Goal: Task Accomplishment & Management: Use online tool/utility

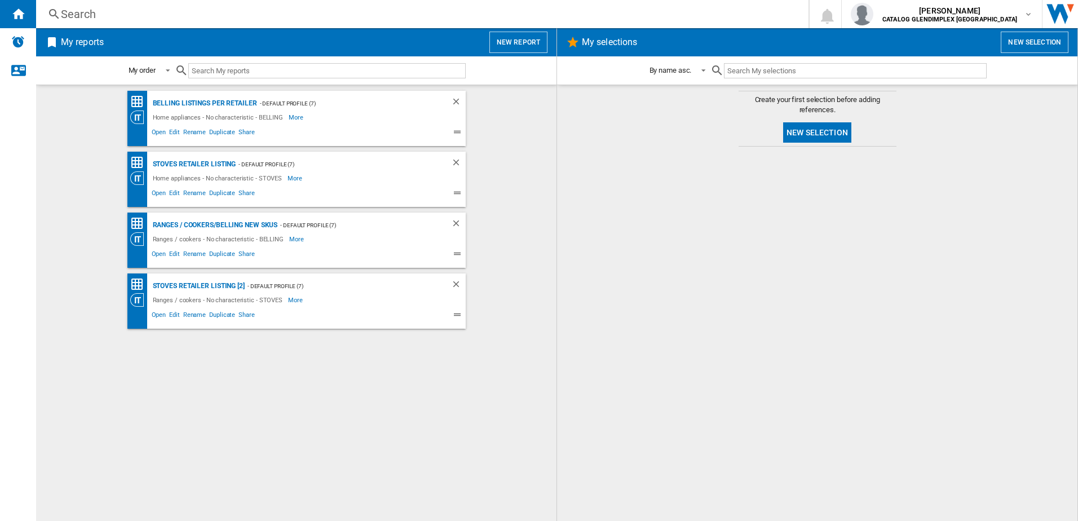
click at [528, 42] on button "New report" at bounding box center [519, 42] width 58 height 21
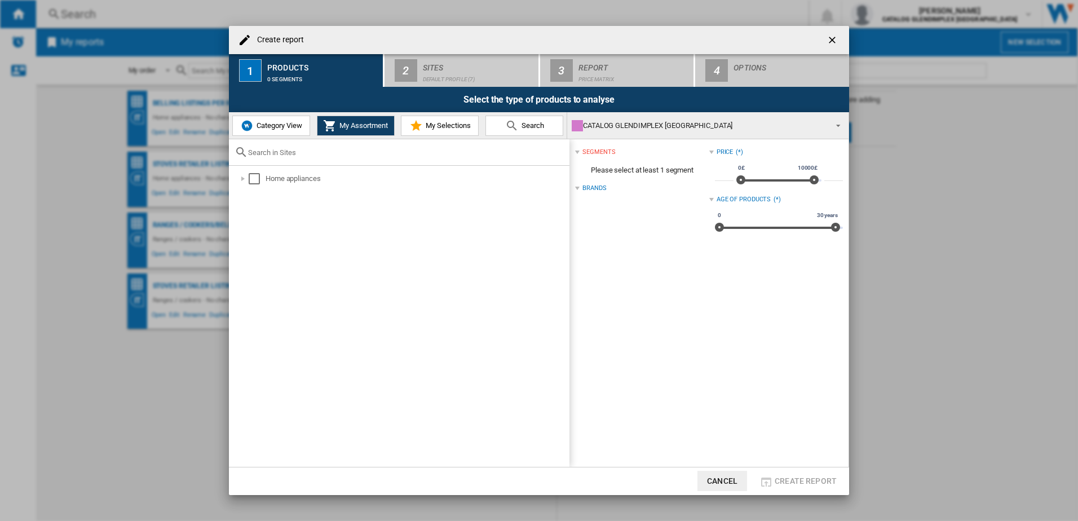
click at [277, 128] on span "Category View" at bounding box center [278, 125] width 49 height 8
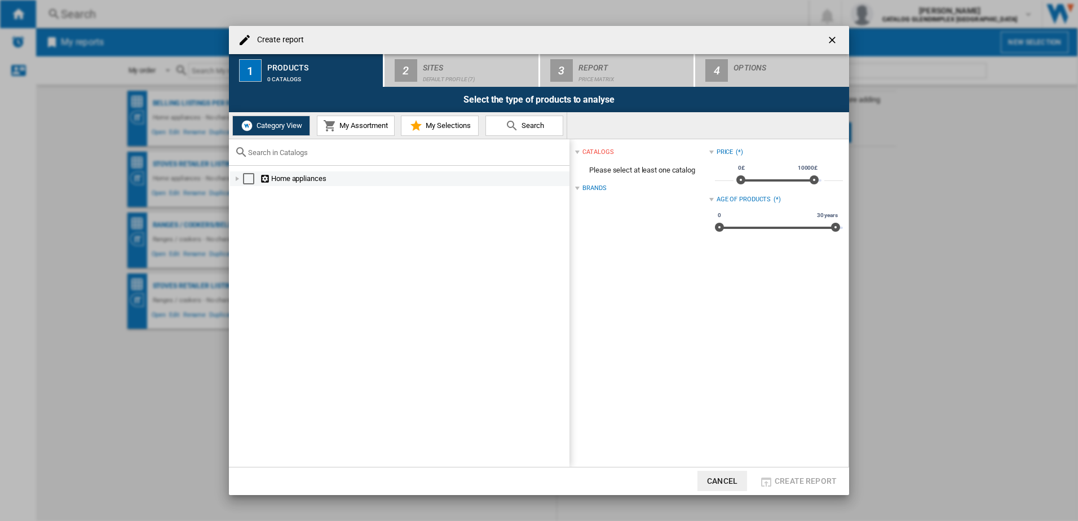
click at [241, 182] on div at bounding box center [237, 178] width 11 height 11
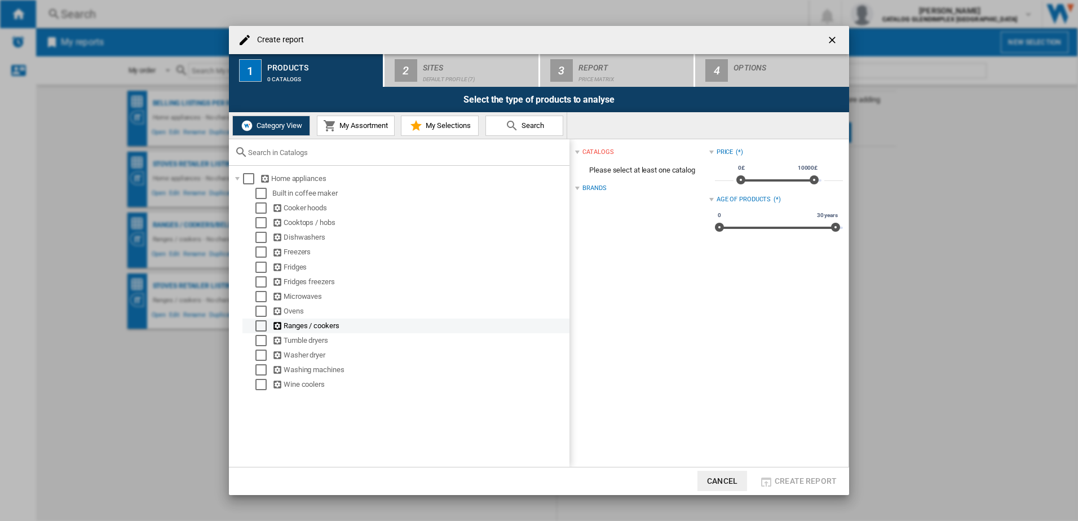
click at [263, 323] on div "Select" at bounding box center [260, 325] width 11 height 11
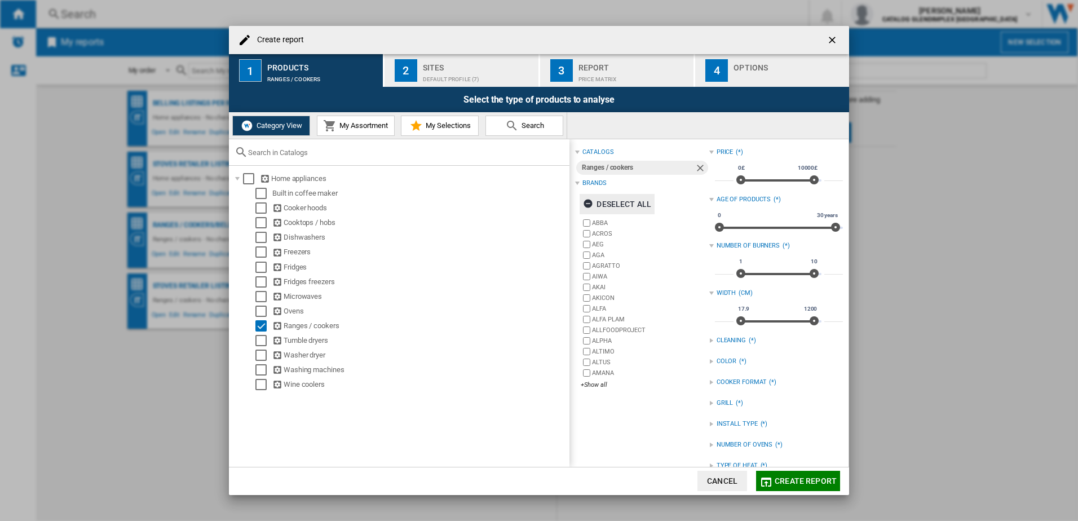
click at [585, 201] on ng-md-icon "button" at bounding box center [590, 206] width 14 height 14
click at [597, 383] on div "+Show all" at bounding box center [645, 385] width 128 height 8
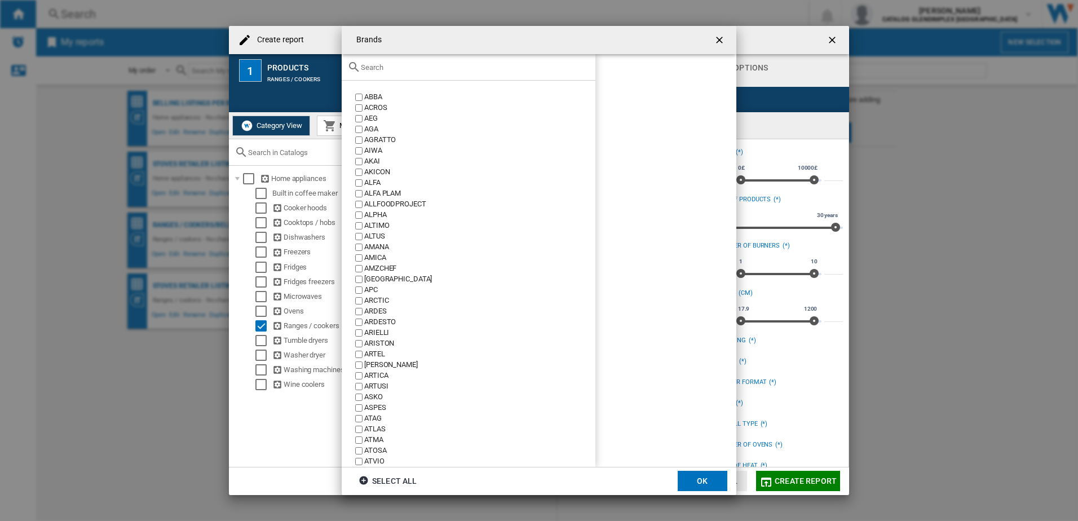
click at [383, 65] on input "text" at bounding box center [475, 67] width 229 height 8
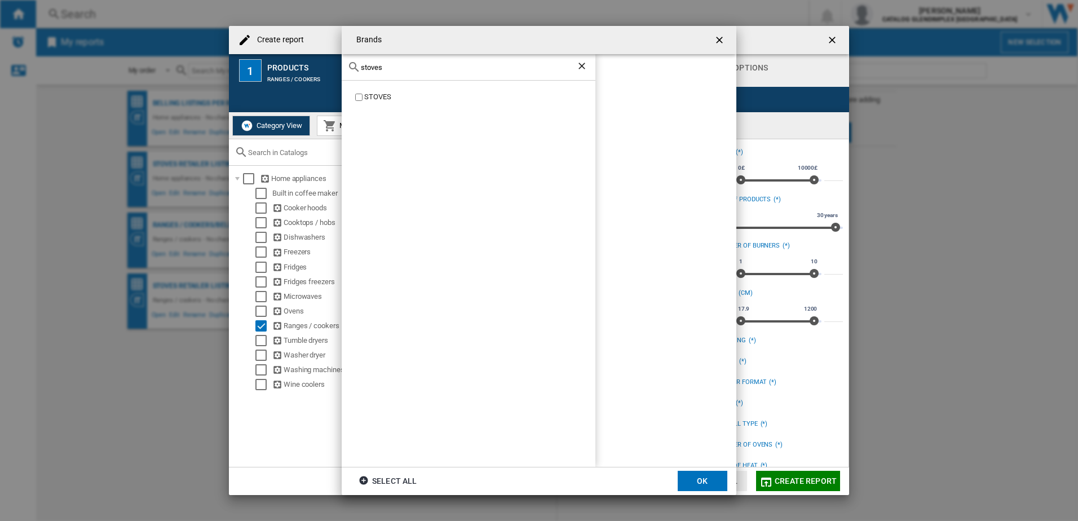
type input "stoves"
click at [353, 99] on label "STOVES" at bounding box center [474, 97] width 243 height 11
click at [693, 469] on md-dialog-actions "Select all OK" at bounding box center [539, 481] width 395 height 28
click at [692, 482] on button "OK" at bounding box center [703, 481] width 50 height 20
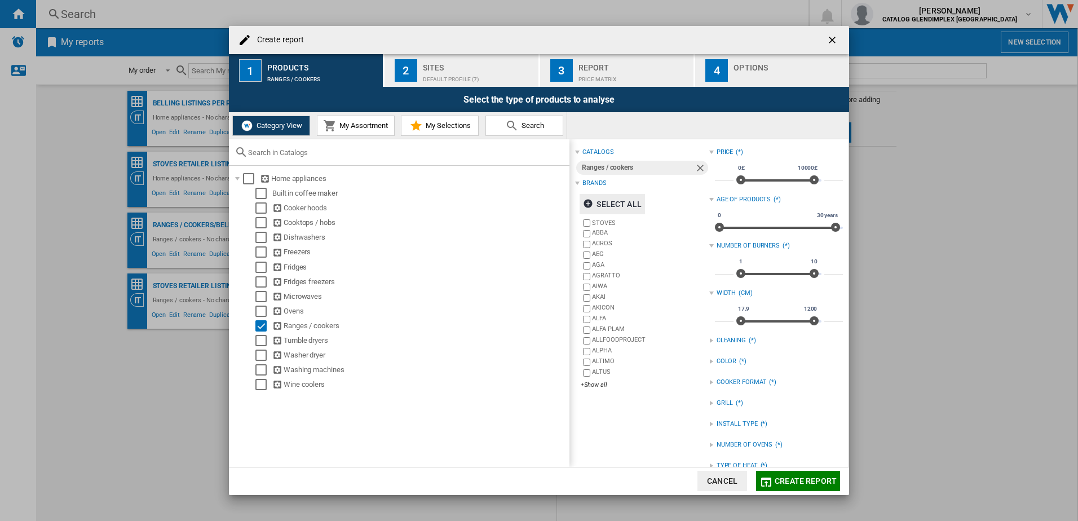
click at [796, 474] on button "Create report" at bounding box center [798, 481] width 84 height 20
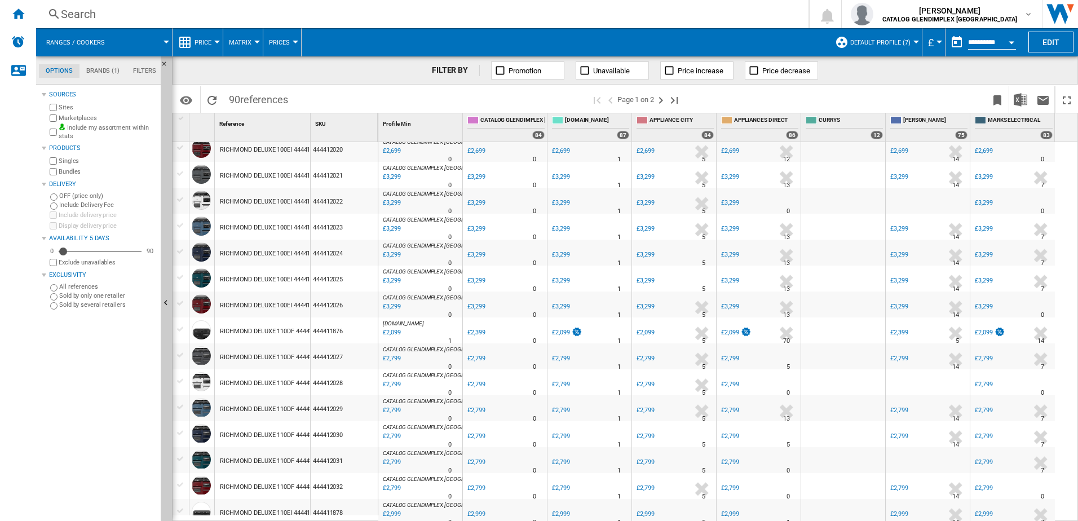
scroll to position [932, 0]
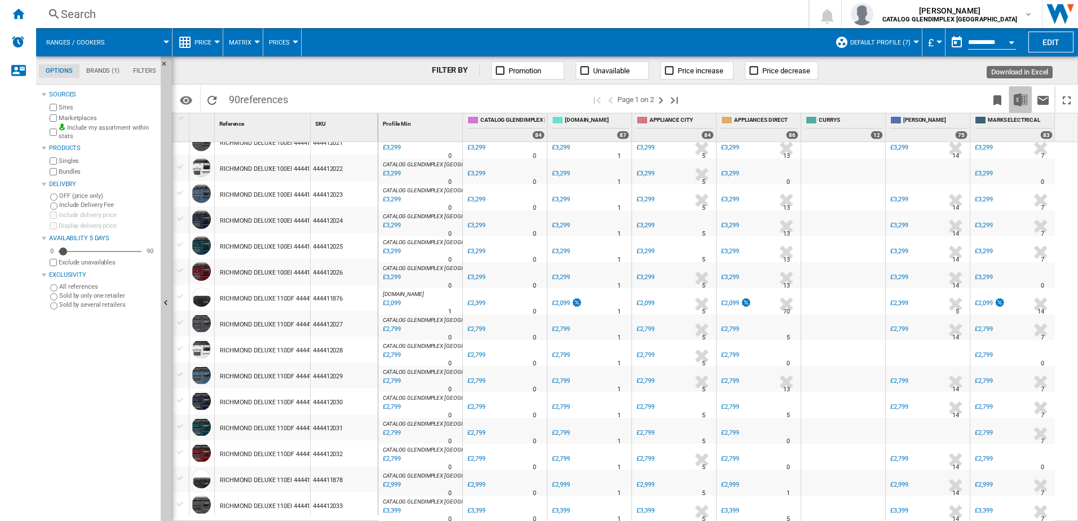
click at [1018, 100] on img "Download in Excel" at bounding box center [1021, 100] width 14 height 14
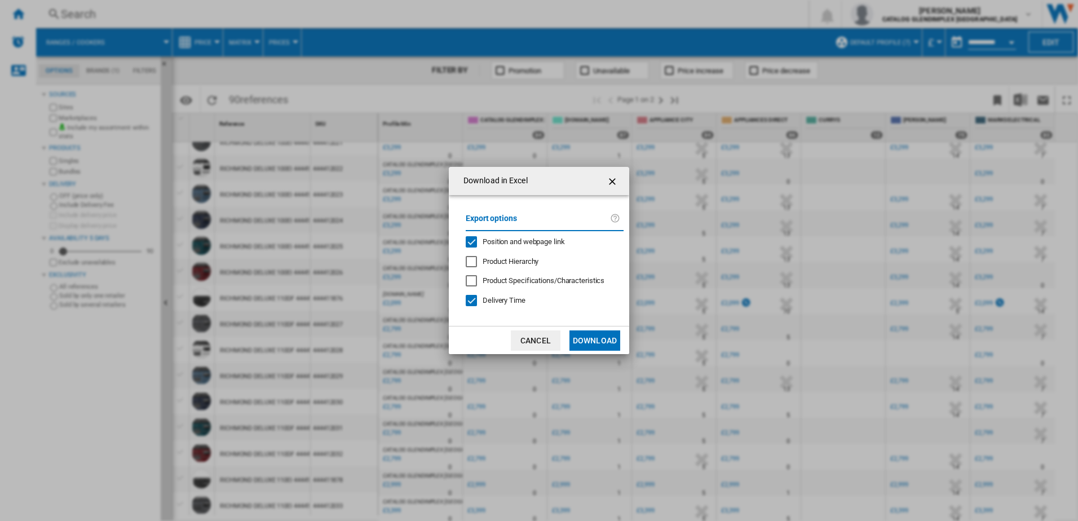
click at [596, 339] on button "Download" at bounding box center [595, 341] width 51 height 20
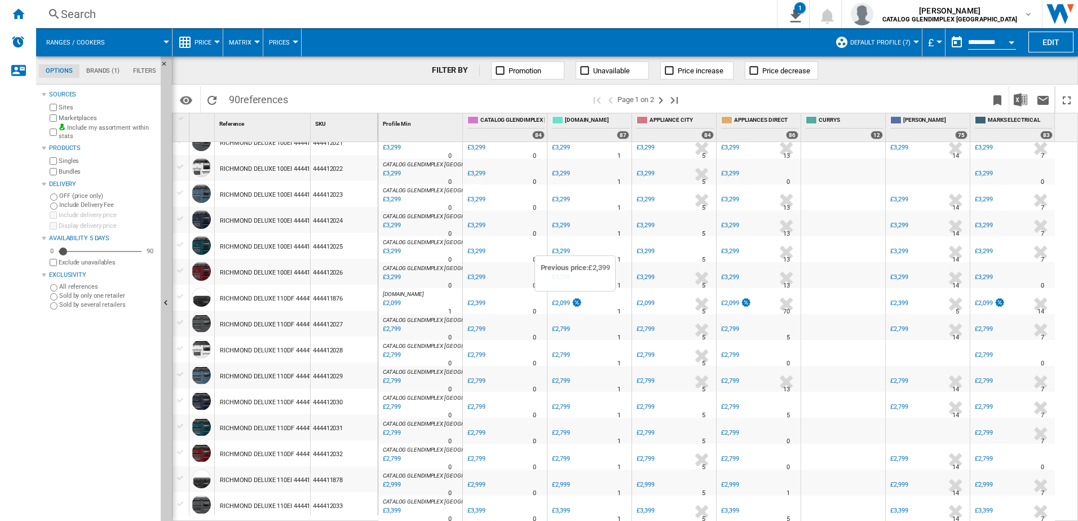
click at [577, 298] on img at bounding box center [576, 303] width 11 height 10
click at [663, 98] on ng-md-icon "Next page" at bounding box center [661, 101] width 14 height 14
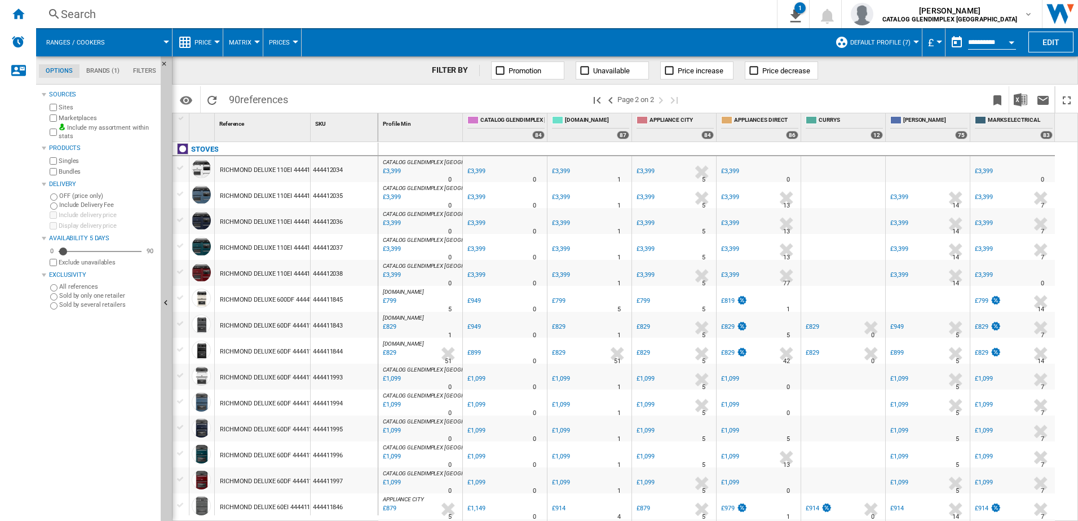
scroll to position [113, 0]
